Goal: Task Accomplishment & Management: Use online tool/utility

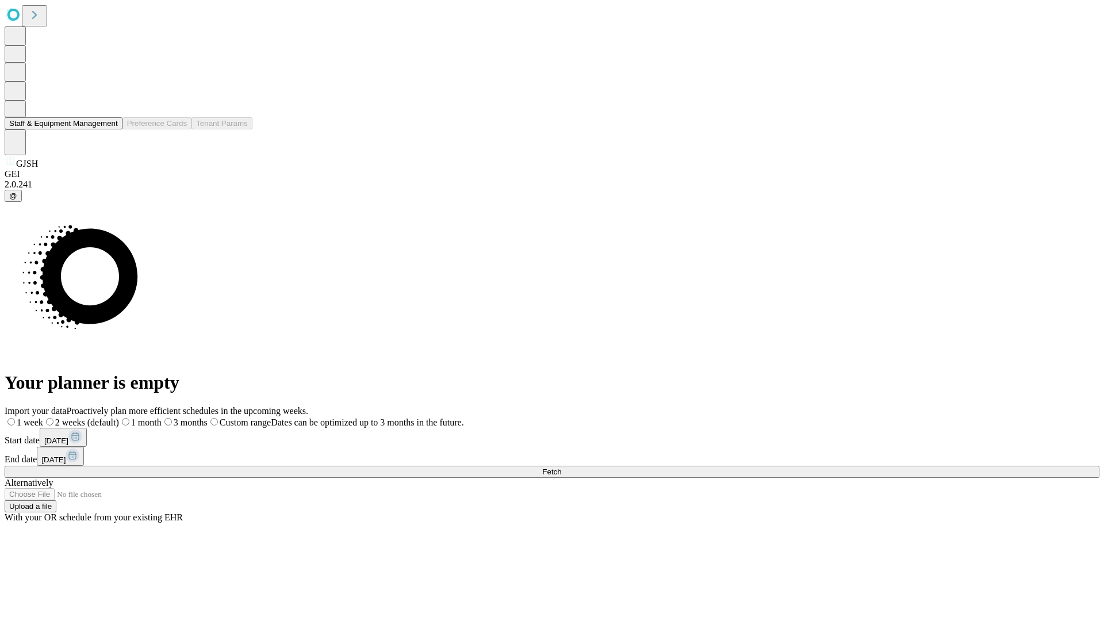
click at [110, 129] on button "Staff & Equipment Management" at bounding box center [64, 123] width 118 height 12
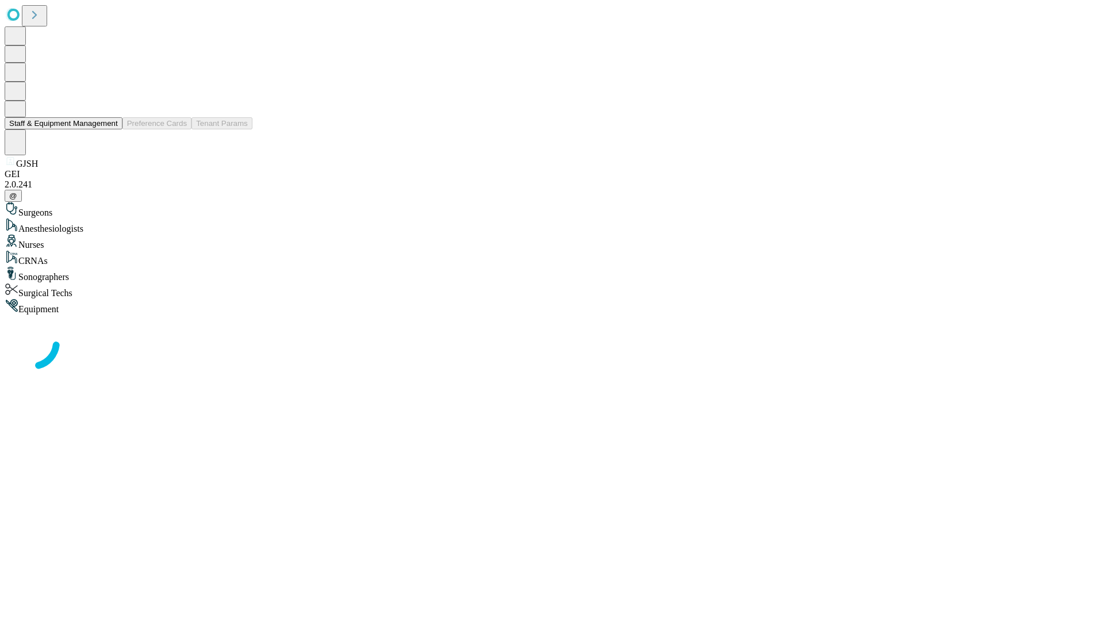
click at [110, 129] on button "Staff & Equipment Management" at bounding box center [64, 123] width 118 height 12
